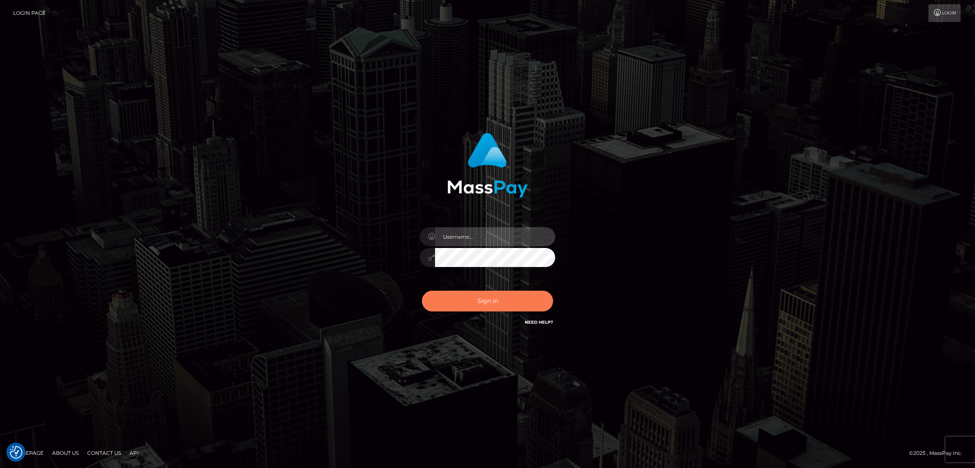
type input "nb.es"
click at [479, 295] on button "Sign in" at bounding box center [487, 301] width 131 height 21
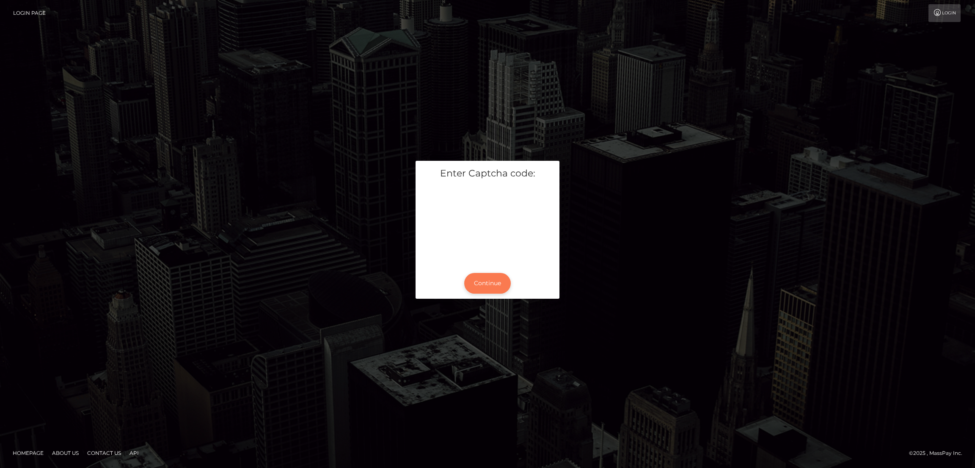
click at [486, 285] on button "Continue" at bounding box center [487, 283] width 47 height 21
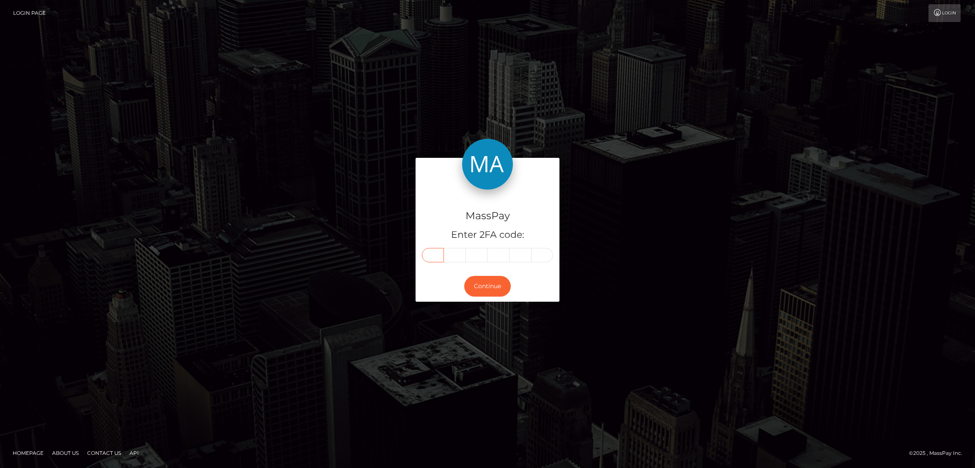
click at [436, 257] on input "text" at bounding box center [433, 255] width 22 height 14
paste input "8"
type input "8"
type input "2"
type input "4"
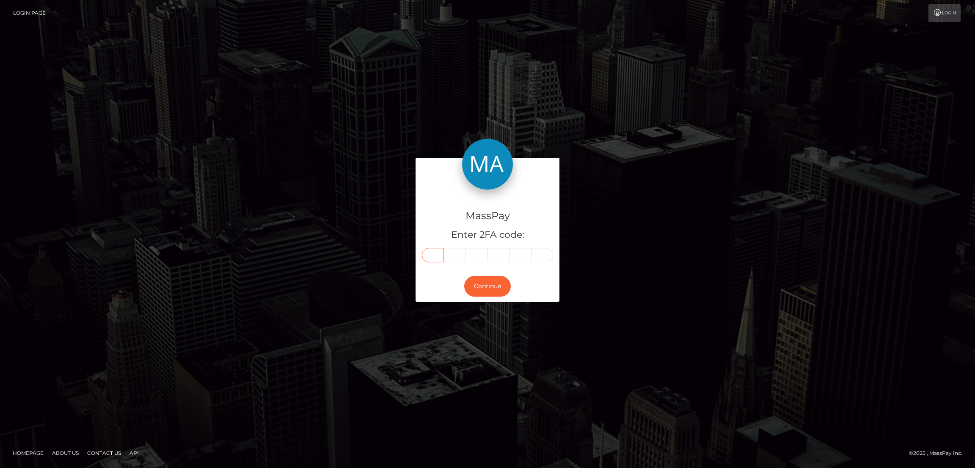
type input "9"
type input "1"
type input "8"
click at [489, 282] on button "Continue" at bounding box center [487, 286] width 47 height 21
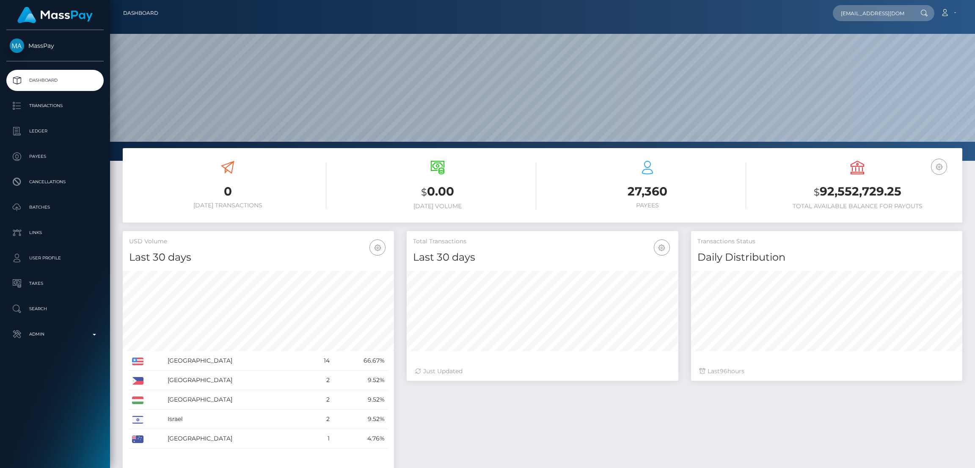
scroll to position [0, 4]
type input "[EMAIL_ADDRESS][DOMAIN_NAME]"
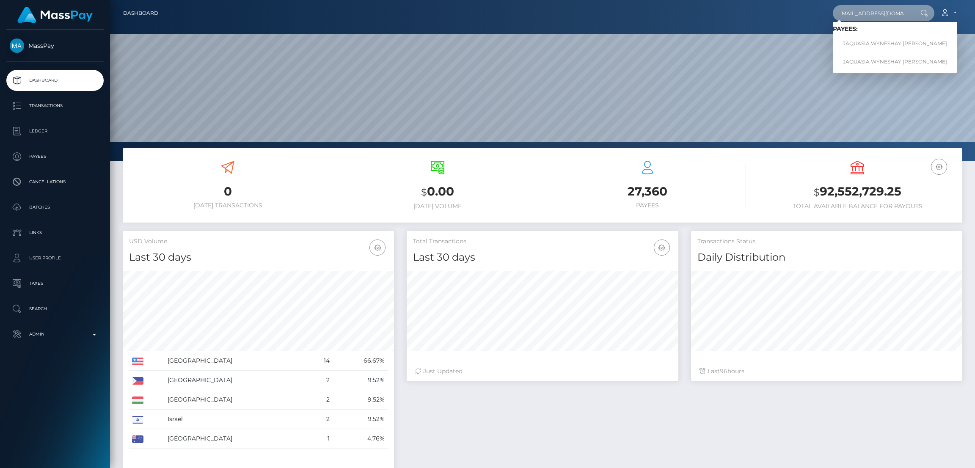
scroll to position [0, 0]
click at [865, 43] on link "JAQUASIA WYNESHAY MCKEE" at bounding box center [895, 44] width 124 height 16
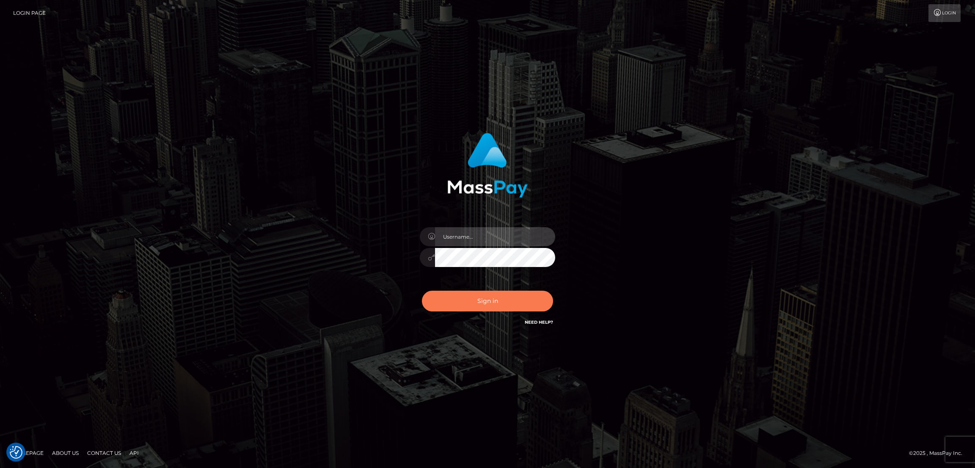
type input "[DOMAIN_NAME]"
click at [470, 307] on button "Sign in" at bounding box center [487, 301] width 131 height 21
checkbox input "true"
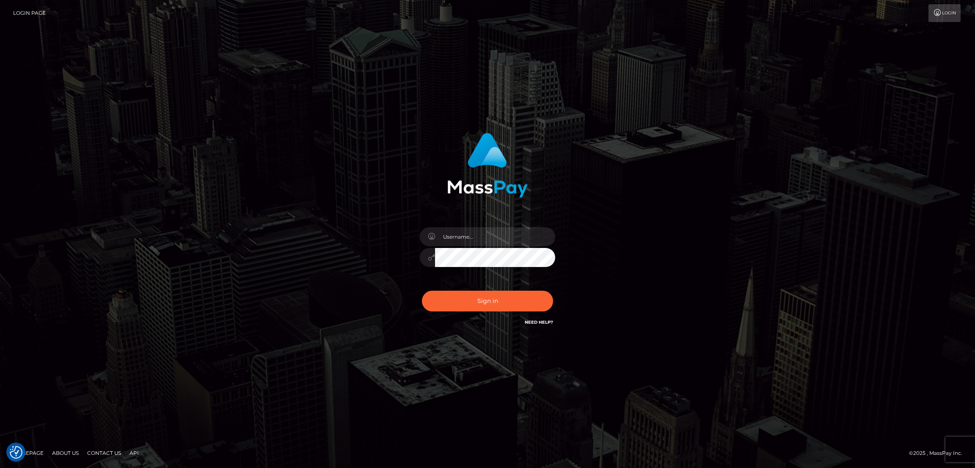
checkbox input "true"
type input "nb.es"
click at [488, 298] on button "Sign in" at bounding box center [487, 301] width 131 height 21
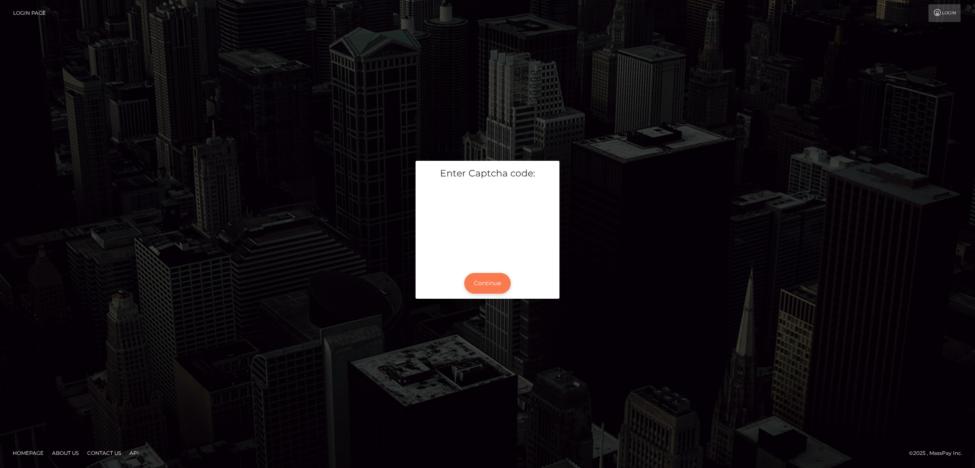
click at [485, 282] on button "Continue" at bounding box center [487, 283] width 47 height 21
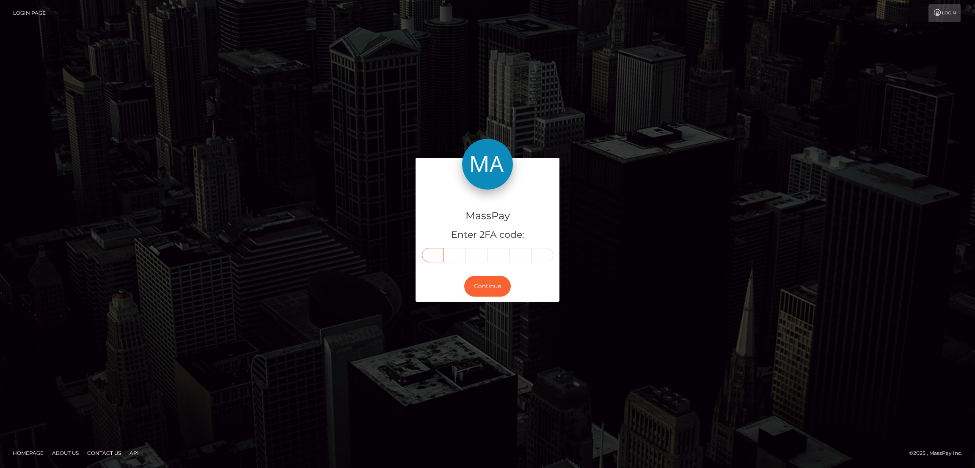
click at [427, 257] on input "text" at bounding box center [433, 255] width 22 height 14
paste input "2"
type input "2"
type input "3"
type input "7"
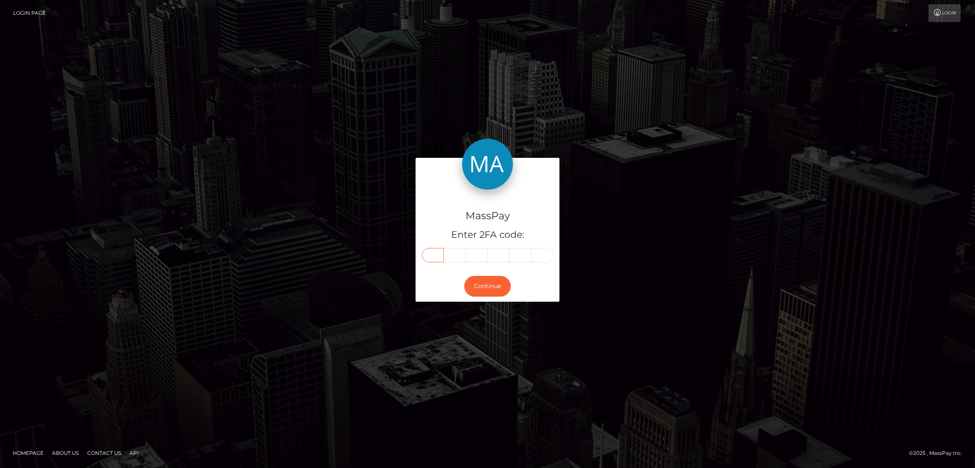
type input "8"
type input "6"
click at [501, 287] on button "Continue" at bounding box center [487, 286] width 47 height 21
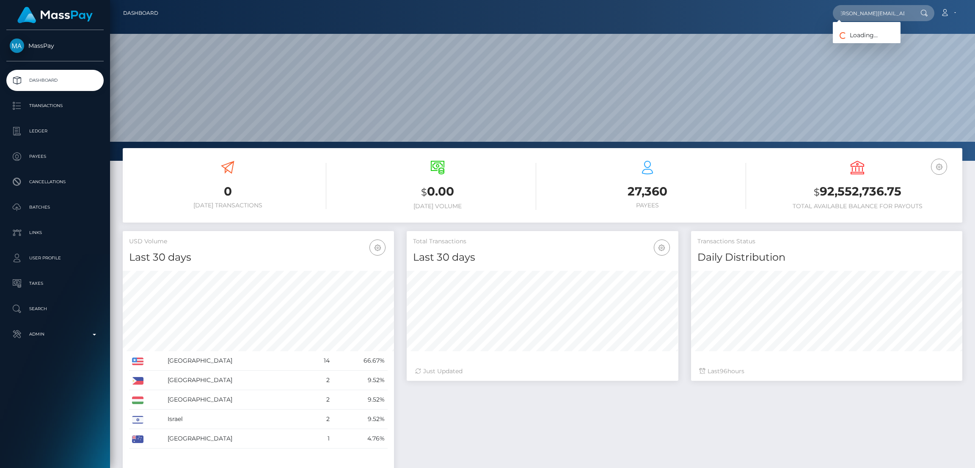
scroll to position [150, 271]
type input "perez.rosa0528@gmail.com"
click at [856, 46] on link "ROSA L PEREZ JUAREZ" at bounding box center [888, 44] width 111 height 16
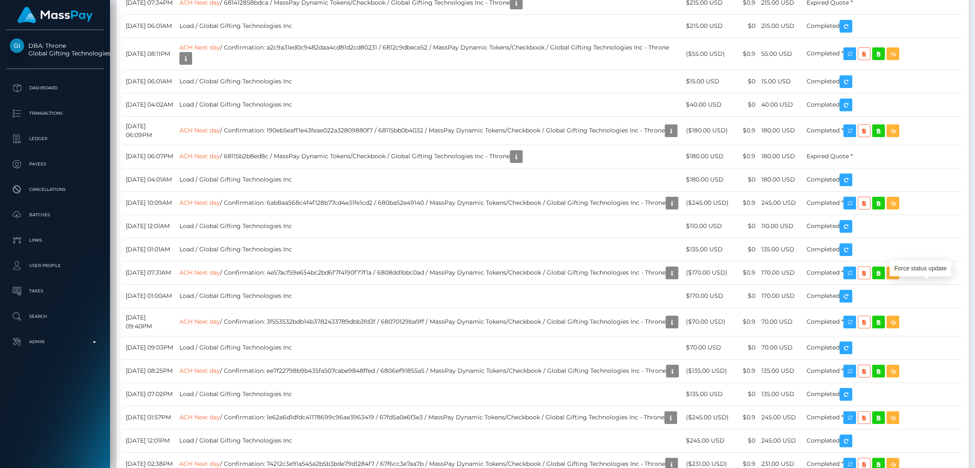
scroll to position [101, 271]
drag, startPoint x: 933, startPoint y: 293, endPoint x: 920, endPoint y: 270, distance: 26.0
click at [920, 274] on div "Force status update" at bounding box center [921, 269] width 62 height 16
click at [920, 270] on div "Force status update" at bounding box center [921, 269] width 62 height 16
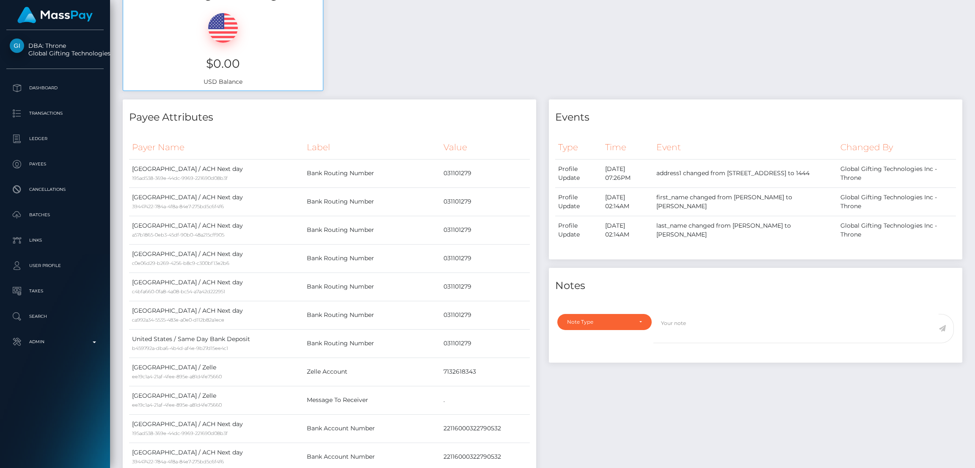
scroll to position [0, 0]
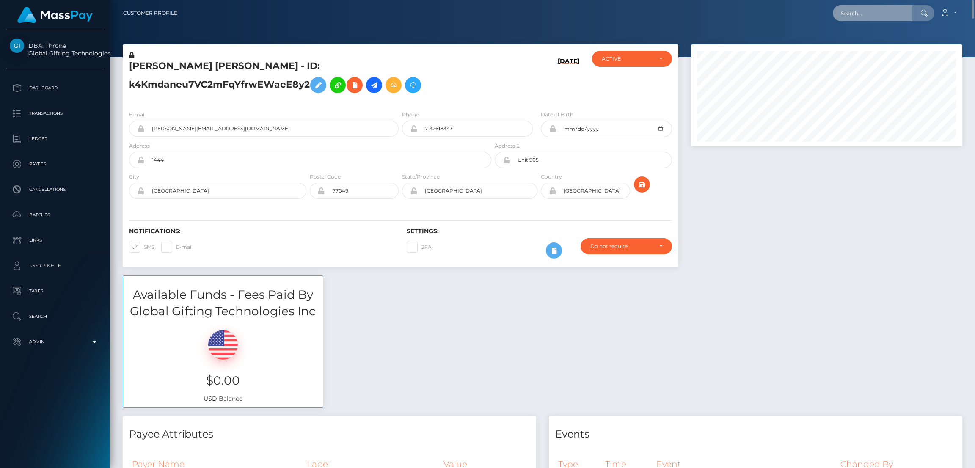
click at [871, 14] on input "text" at bounding box center [873, 13] width 80 height 16
paste input "emmagrangehill1975@gmail.com"
type input "emmagrangehill1975@gmail.com"
click at [857, 44] on link "Nicole jackson" at bounding box center [867, 44] width 68 height 16
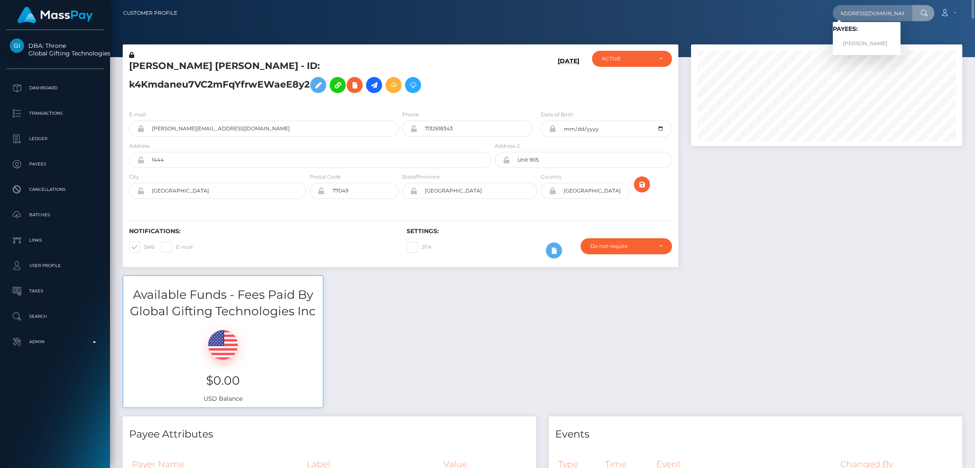
scroll to position [0, 0]
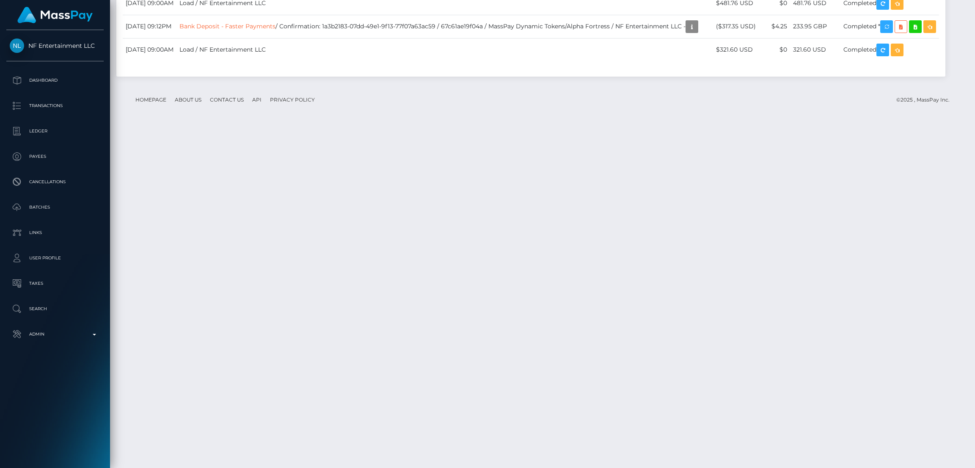
scroll to position [1969, 0]
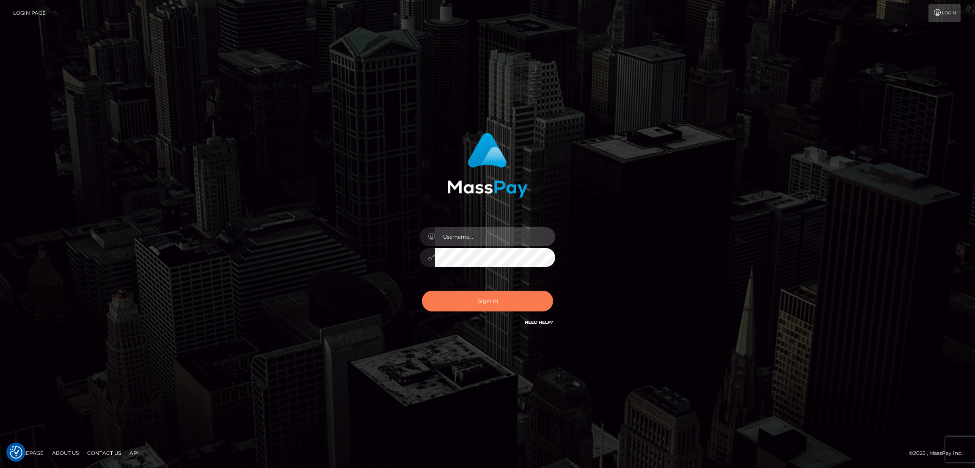
type input "[DOMAIN_NAME]"
click at [519, 304] on button "Sign in" at bounding box center [487, 301] width 131 height 21
type input "nb.es"
click at [499, 300] on button "Sign in" at bounding box center [487, 301] width 131 height 21
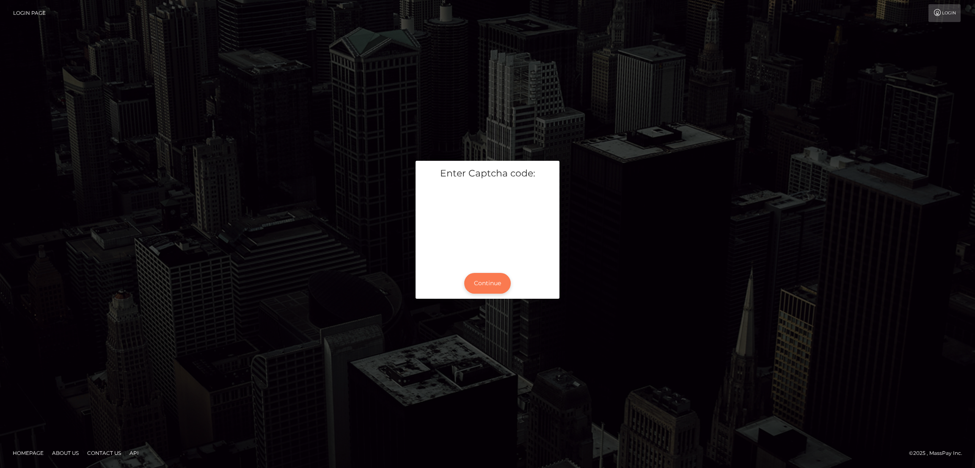
click at [495, 289] on button "Continue" at bounding box center [487, 283] width 47 height 21
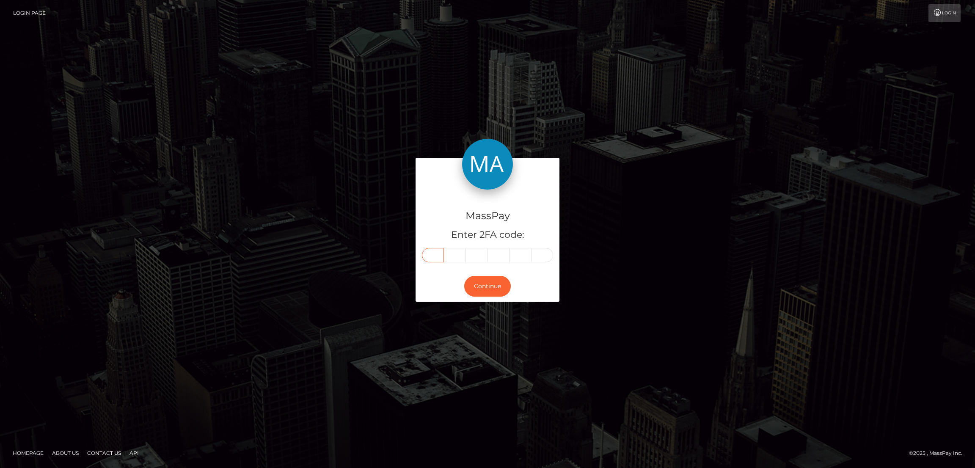
click at [435, 255] on input "text" at bounding box center [433, 255] width 22 height 14
paste input "1"
type input "1"
type input "5"
type input "9"
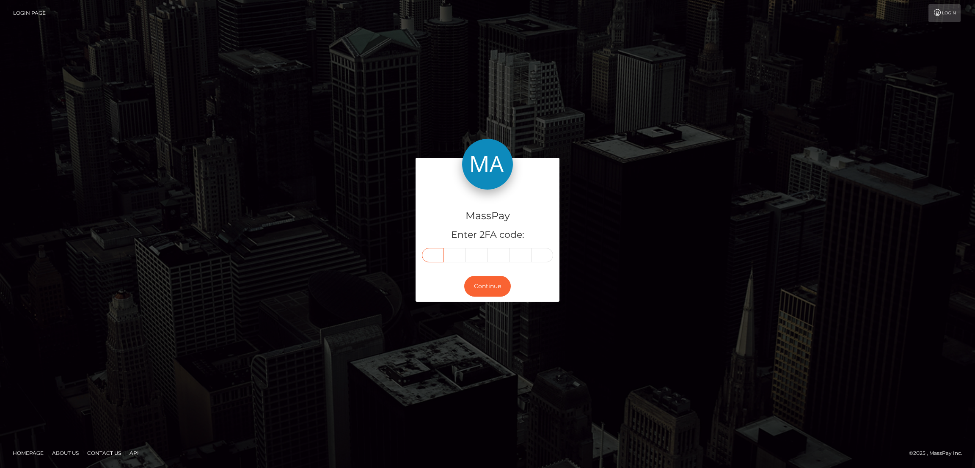
type input "3"
type input "4"
type input "9"
click at [486, 283] on button "Continue" at bounding box center [487, 286] width 47 height 21
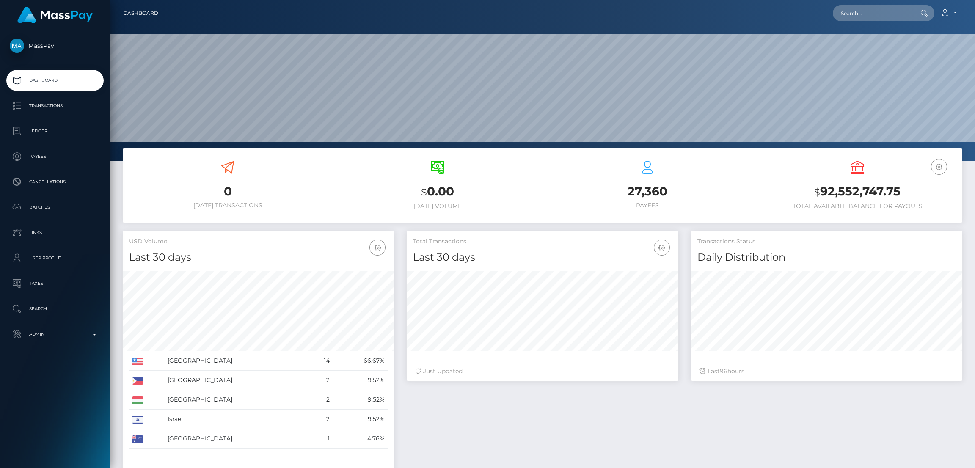
scroll to position [150, 271]
click at [853, 11] on input "text" at bounding box center [873, 13] width 80 height 16
paste input "emailforthestreams@gmail.com"
type input "emailforthestreams@gmail.com"
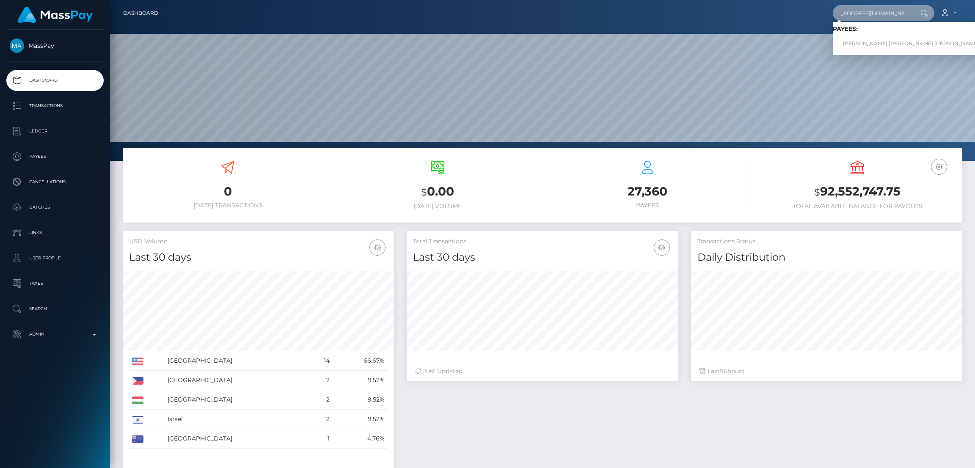
scroll to position [0, 0]
click at [862, 44] on link "CAROLINA PASSOS CORREIA VILAS BOAS" at bounding box center [911, 44] width 156 height 16
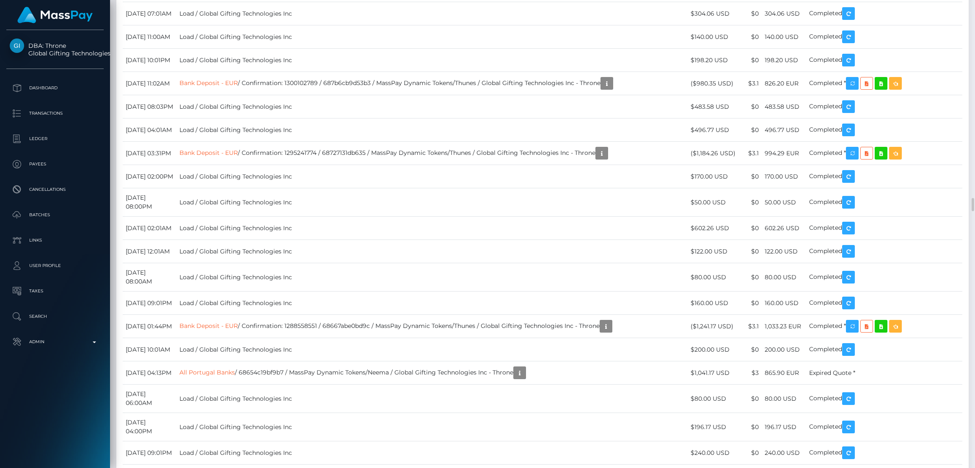
scroll to position [101, 271]
